Goal: Find specific page/section: Find specific page/section

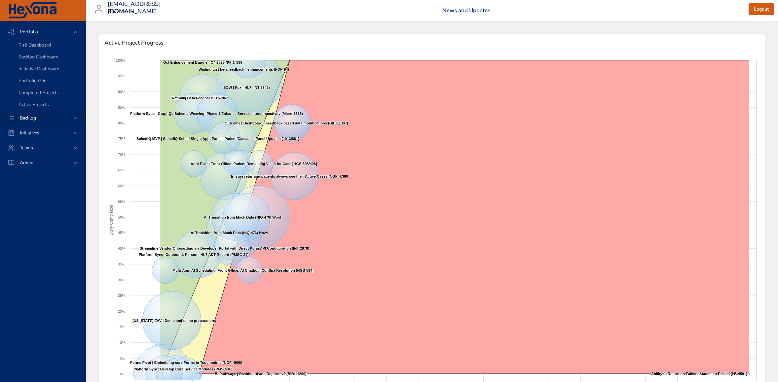
click at [53, 121] on div "Backlog" at bounding box center [44, 118] width 58 height 7
click at [45, 61] on span "Backlog Details" at bounding box center [35, 60] width 32 height 6
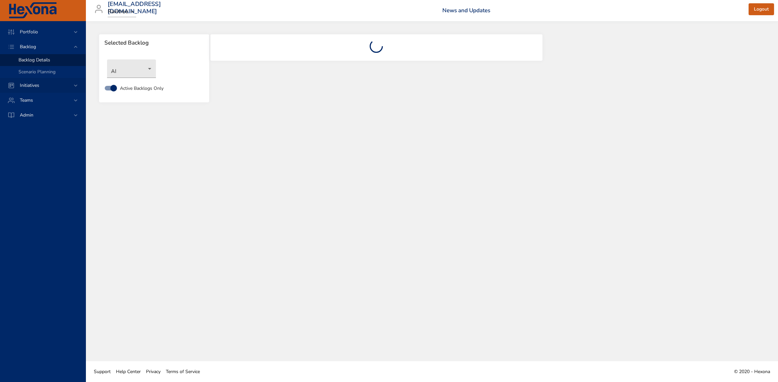
click at [41, 86] on span "Initiatives" at bounding box center [30, 85] width 30 height 6
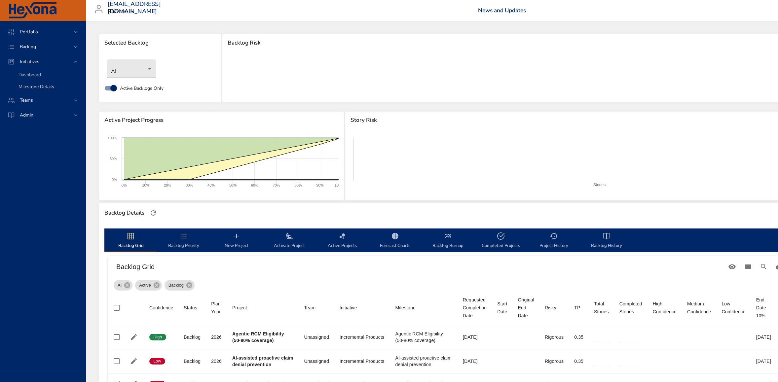
click at [41, 86] on span "Milestone Details" at bounding box center [37, 87] width 36 height 6
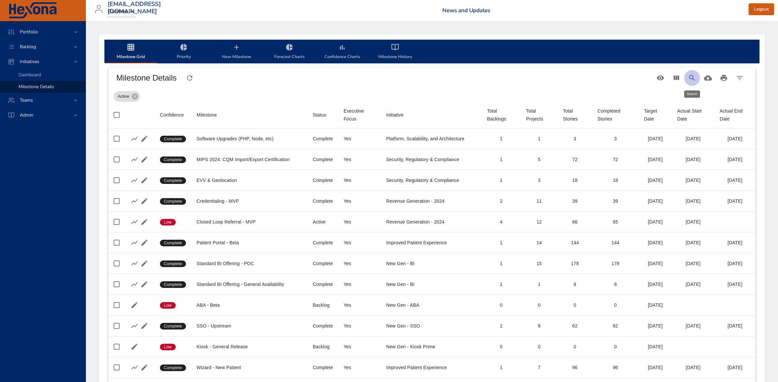
click at [692, 75] on icon "Search" at bounding box center [692, 78] width 8 height 8
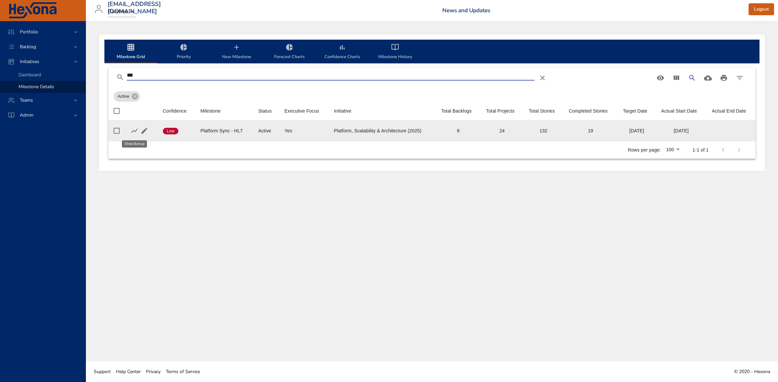
type input "***"
click at [137, 130] on icon "button" at bounding box center [135, 131] width 8 height 8
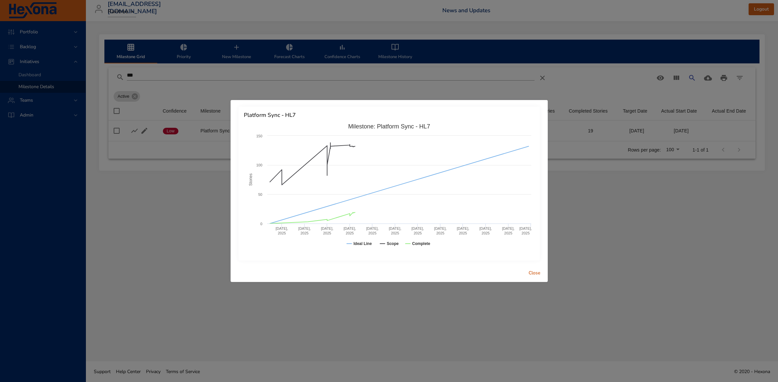
click at [538, 273] on span "Close" at bounding box center [535, 273] width 16 height 8
